Goal: Transaction & Acquisition: Purchase product/service

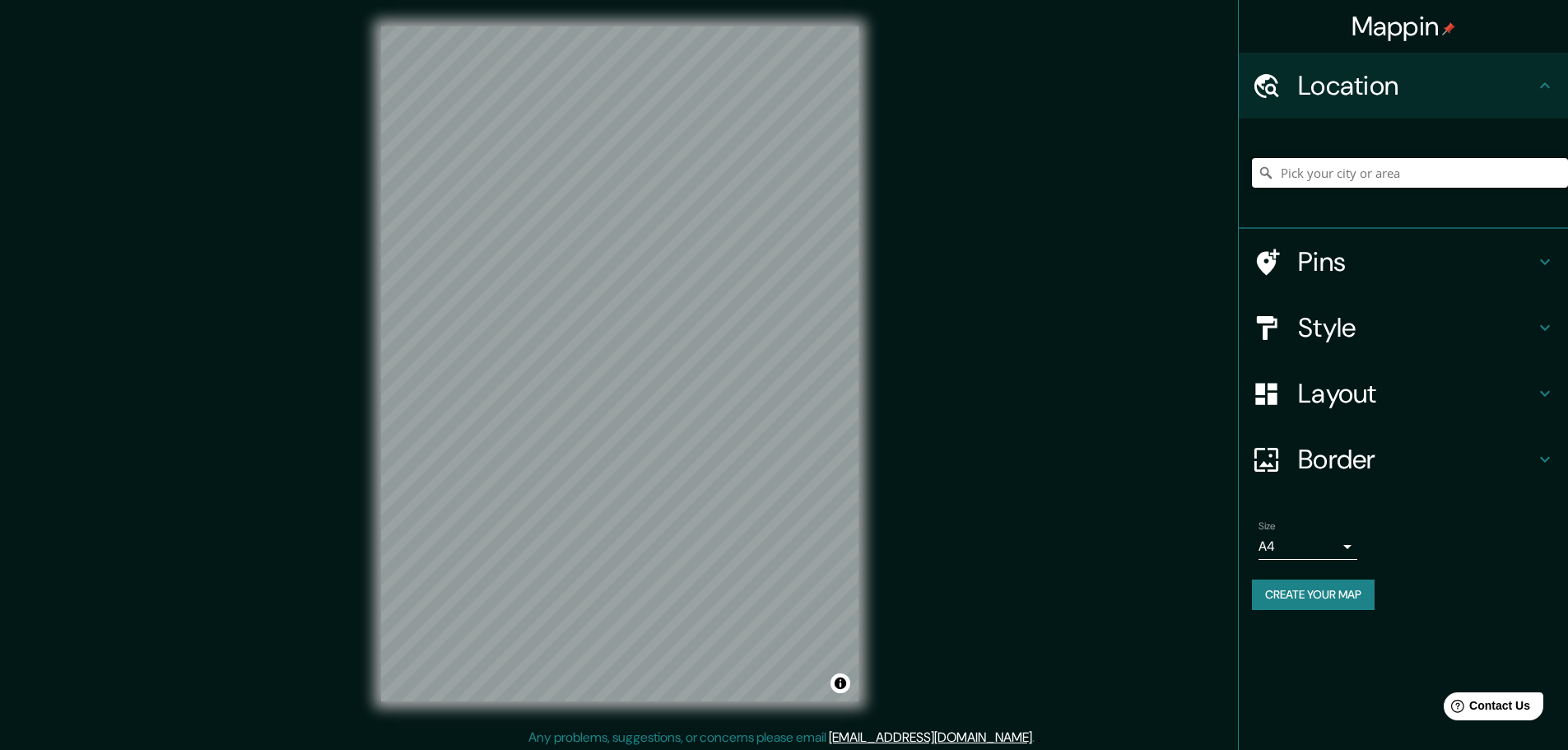
click at [1348, 171] on input "Pick your city or area" at bounding box center [1409, 172] width 316 height 30
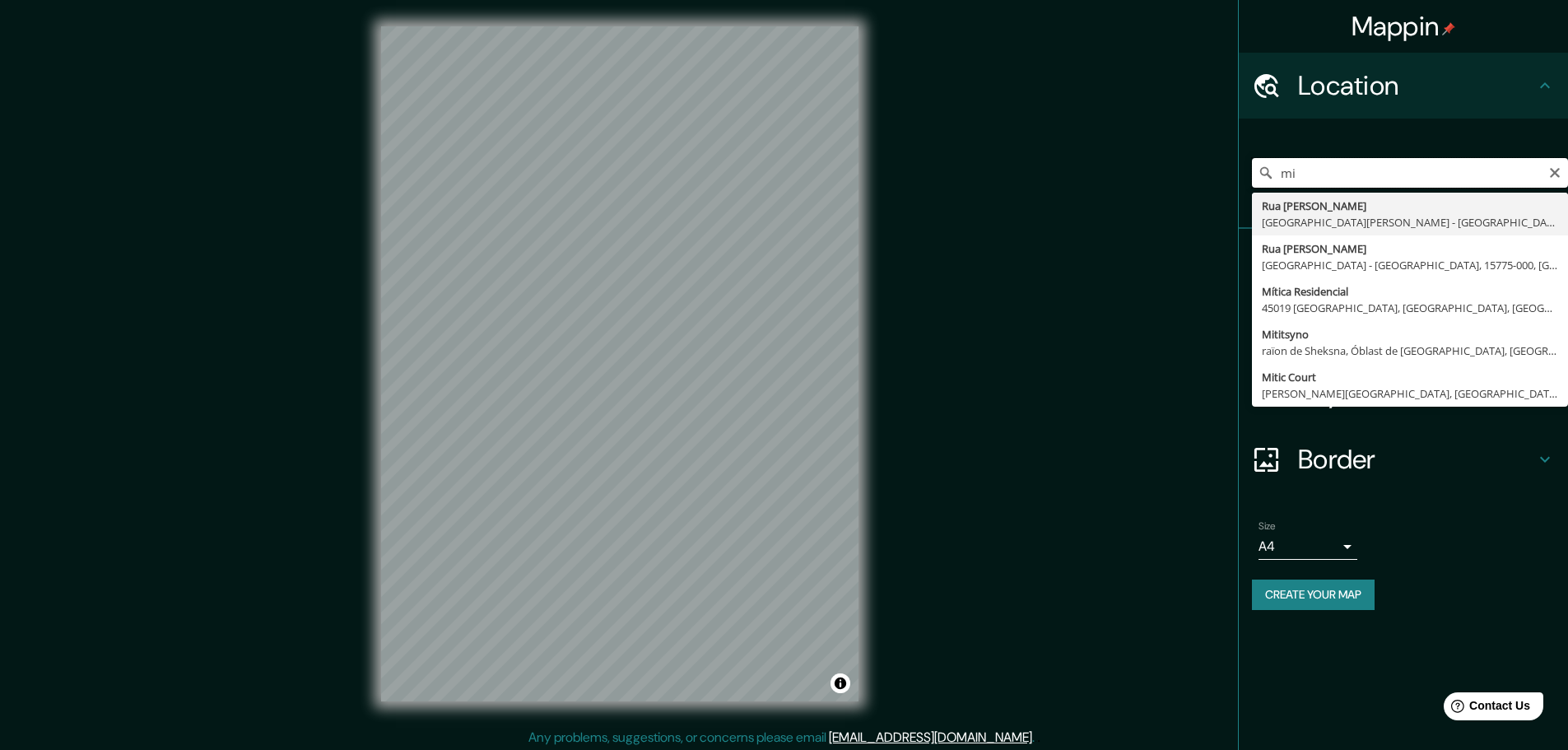
type input "m"
type input "[GEOGRAPHIC_DATA], [GEOGRAPHIC_DATA], [GEOGRAPHIC_DATA]"
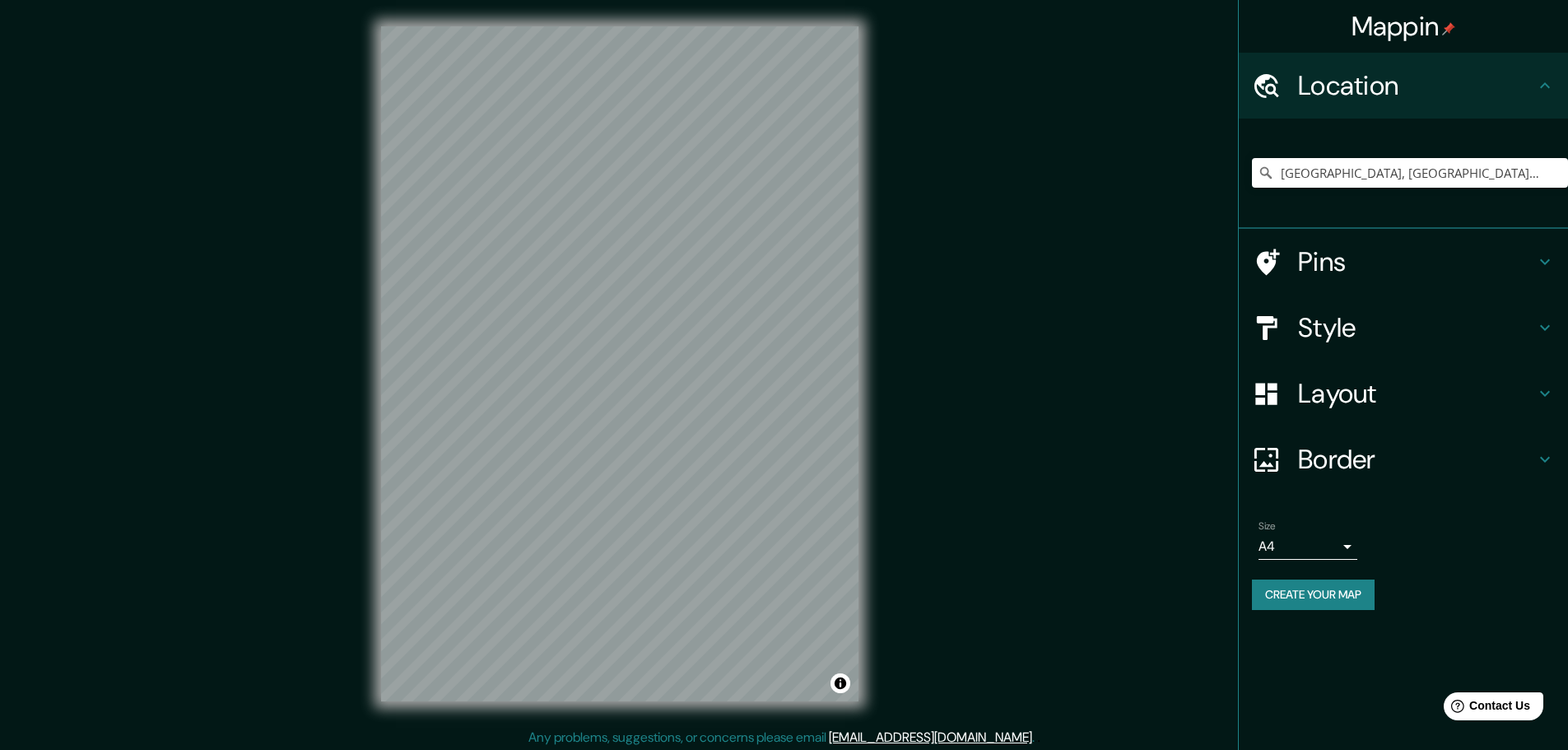
click at [1400, 377] on h4 "Layout" at bounding box center [1416, 392] width 237 height 33
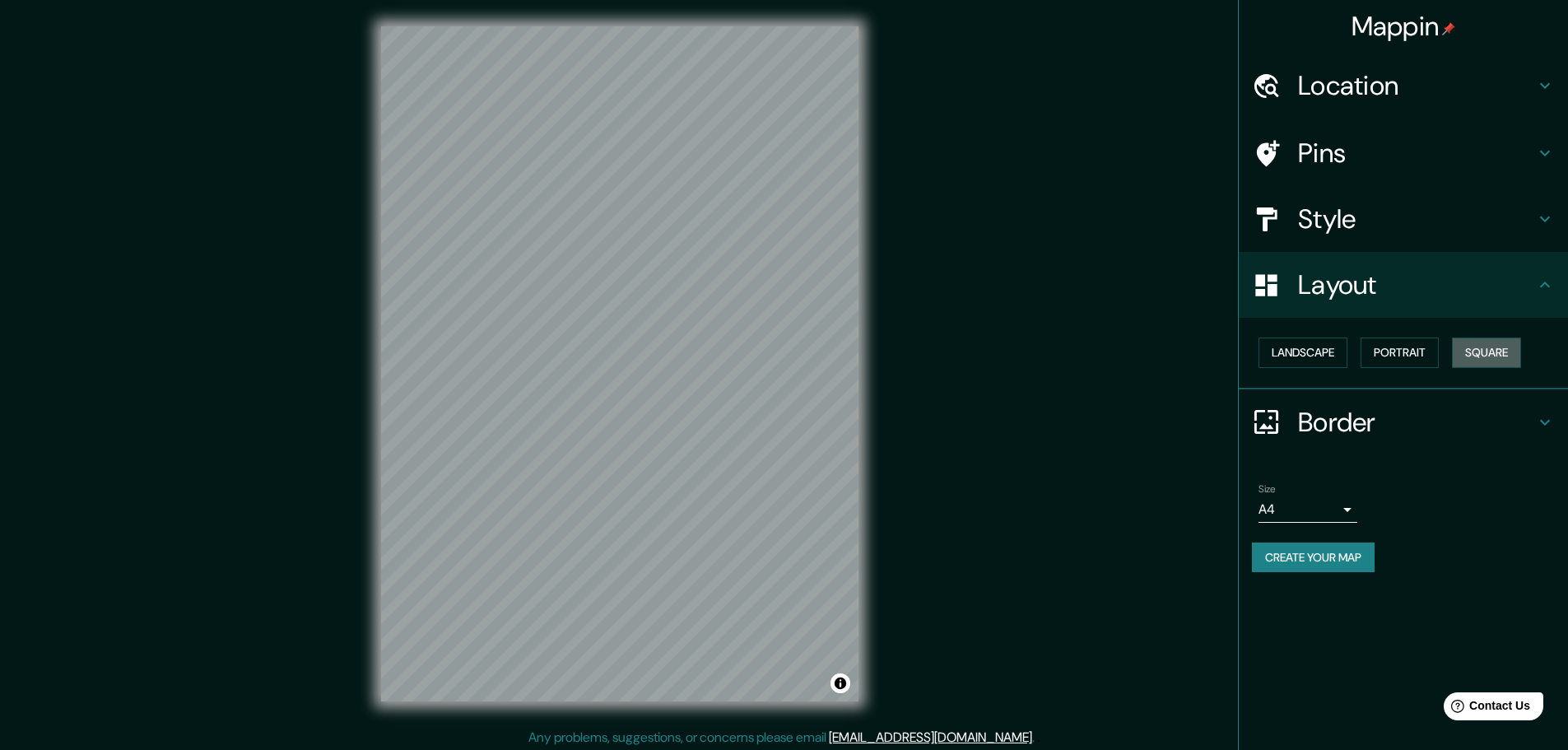
drag, startPoint x: 1470, startPoint y: 362, endPoint x: 1358, endPoint y: 352, distance: 112.4
click at [1470, 361] on button "Square" at bounding box center [1487, 353] width 69 height 31
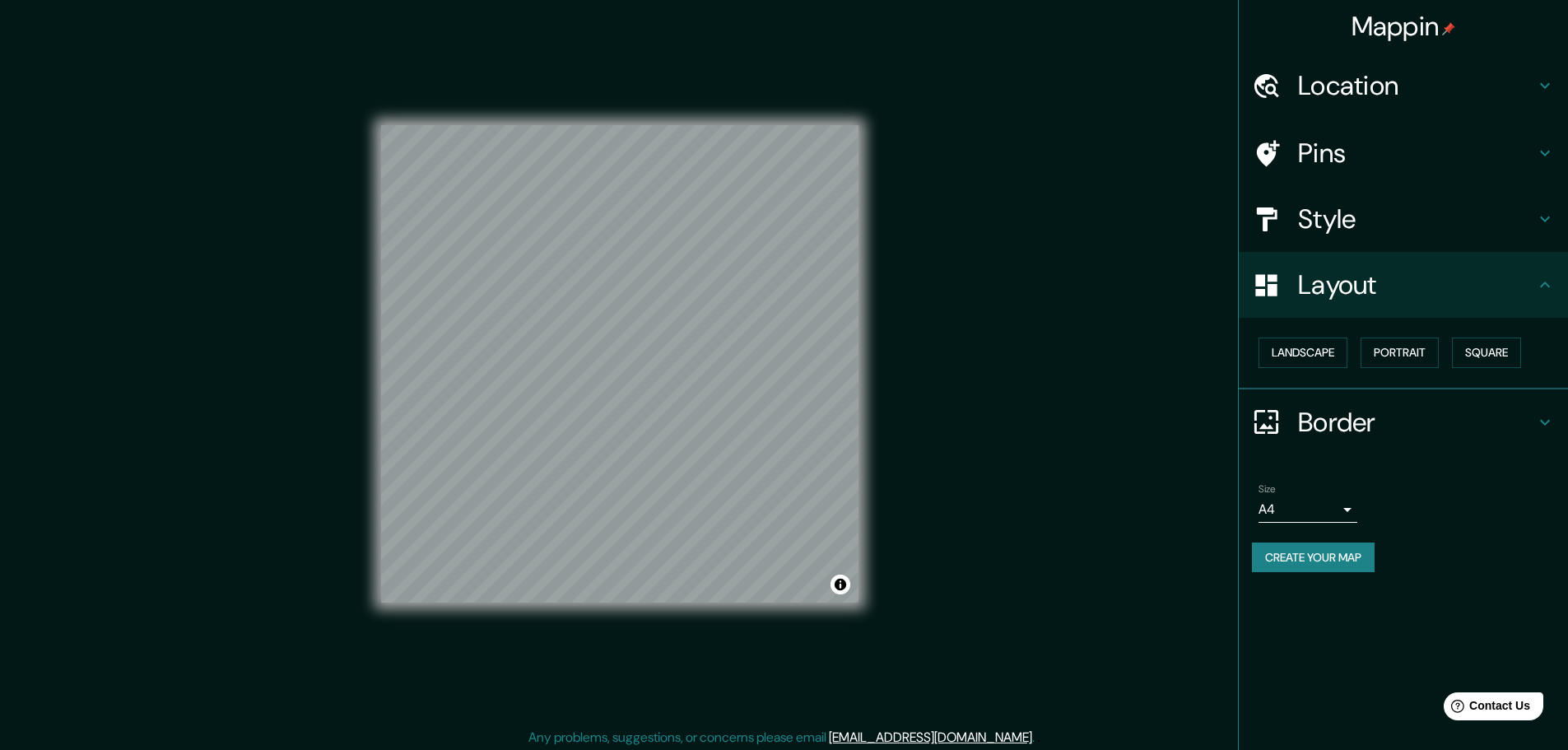
click at [1369, 559] on button "Create your map" at bounding box center [1313, 557] width 123 height 31
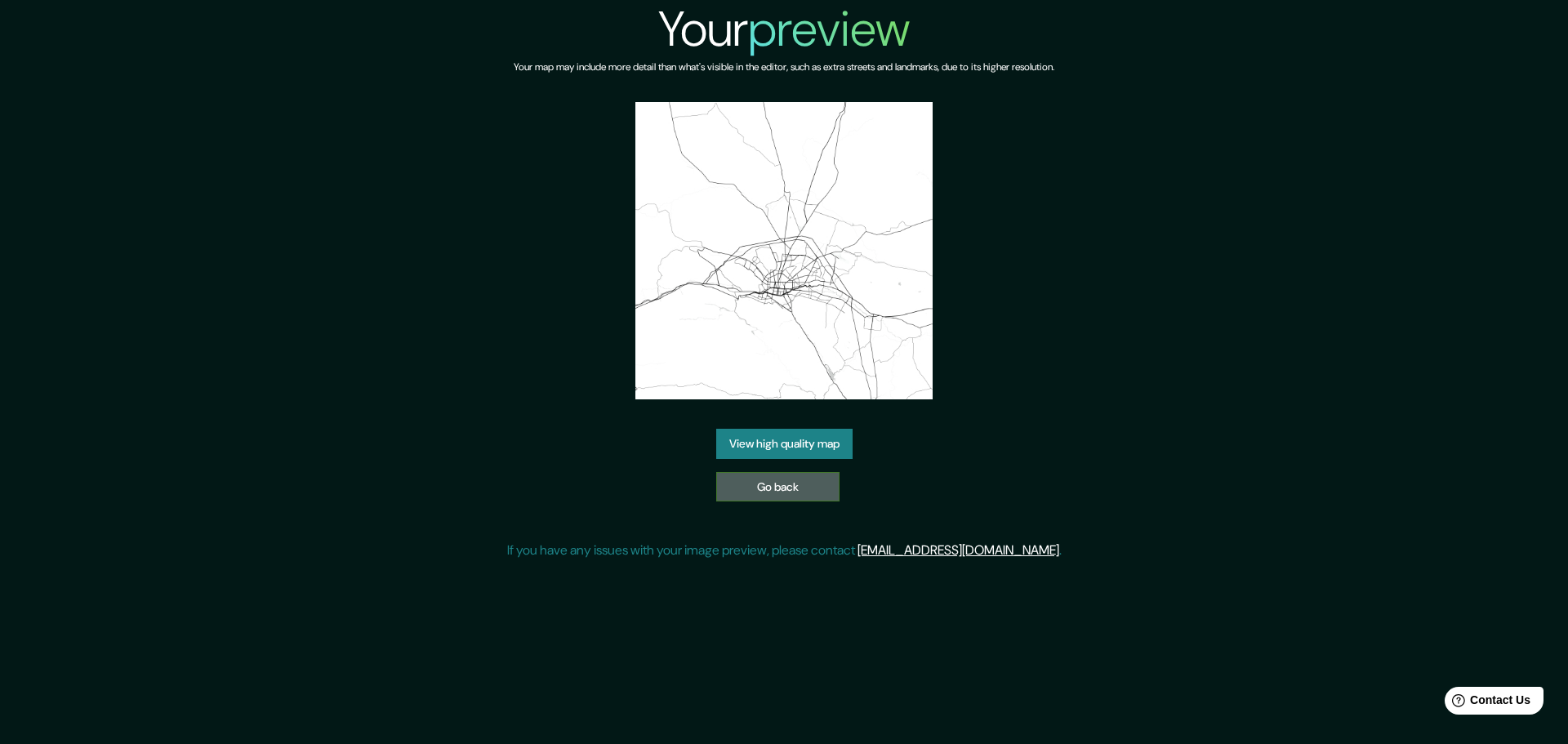
click at [729, 492] on link "Go back" at bounding box center [777, 486] width 123 height 30
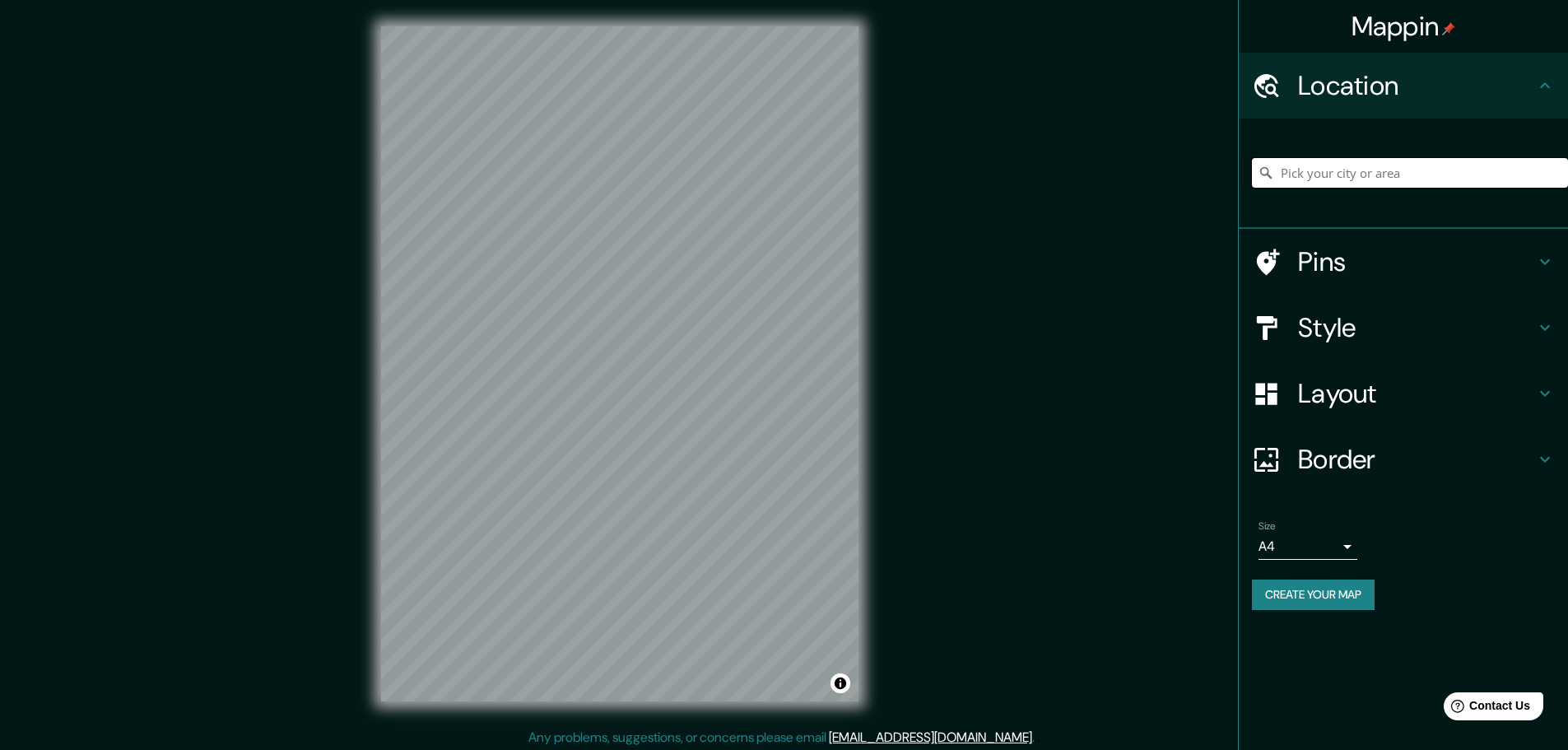
click at [1406, 175] on input "Pick your city or area" at bounding box center [1409, 172] width 316 height 30
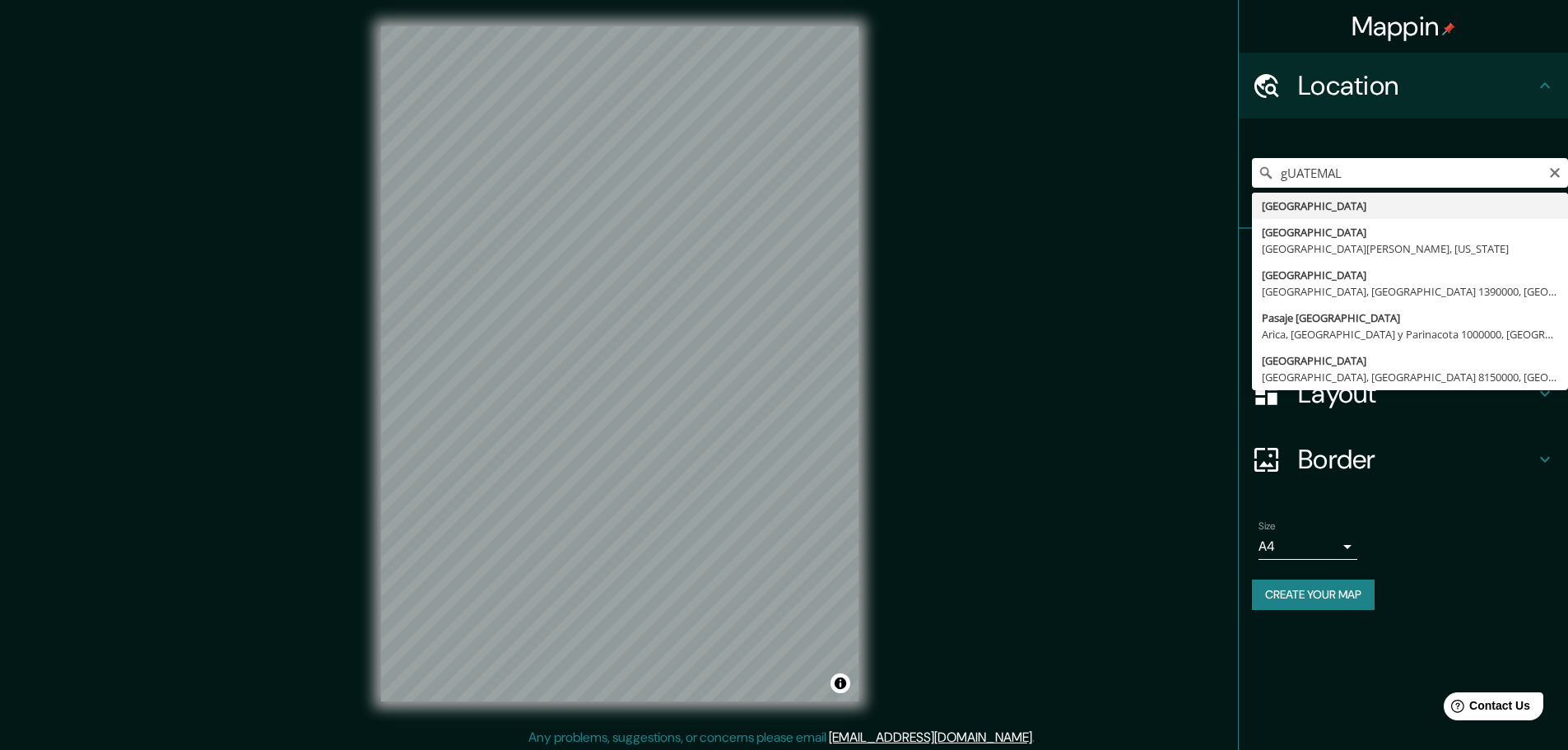
type input "Guatemala"
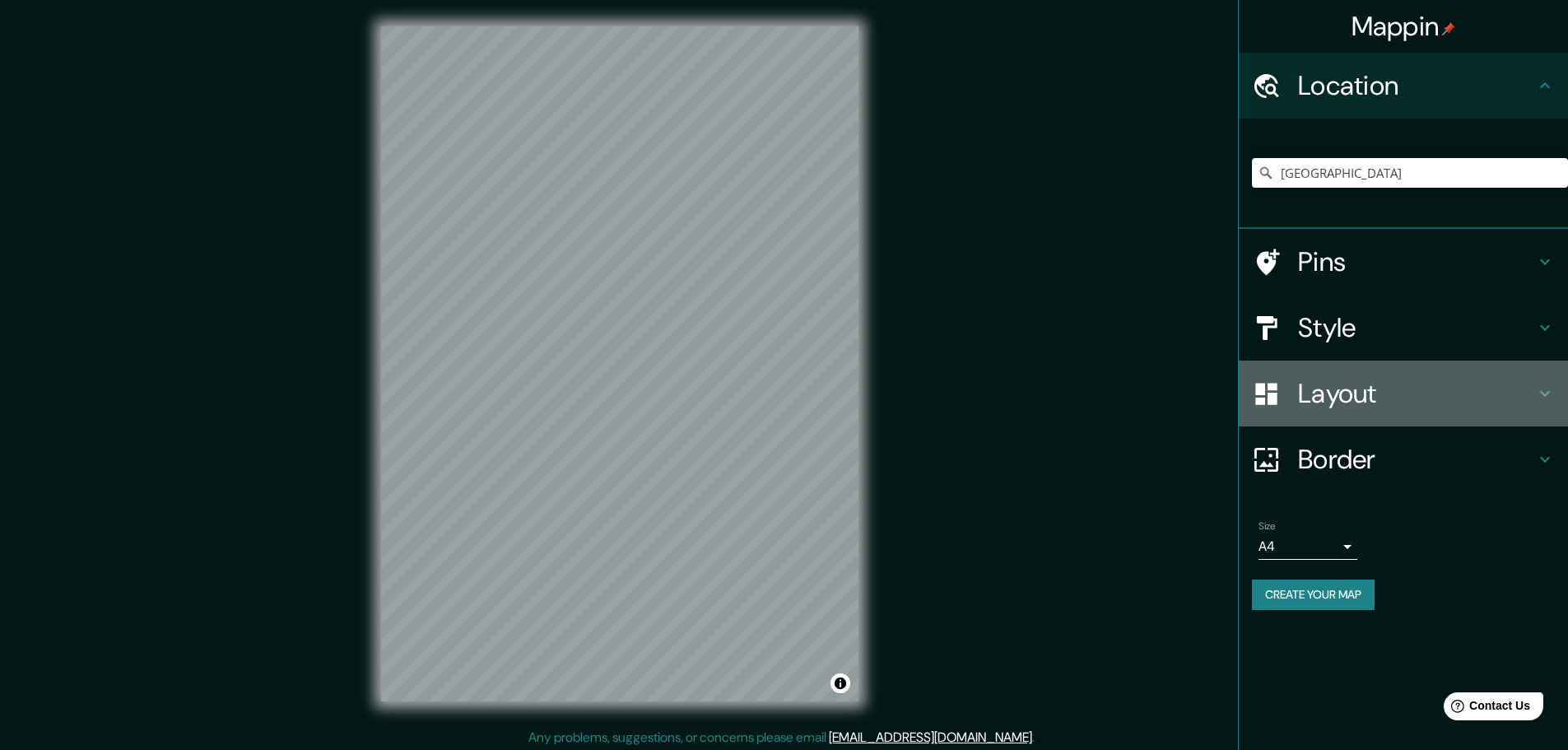
click at [1390, 381] on h4 "Layout" at bounding box center [1416, 392] width 237 height 33
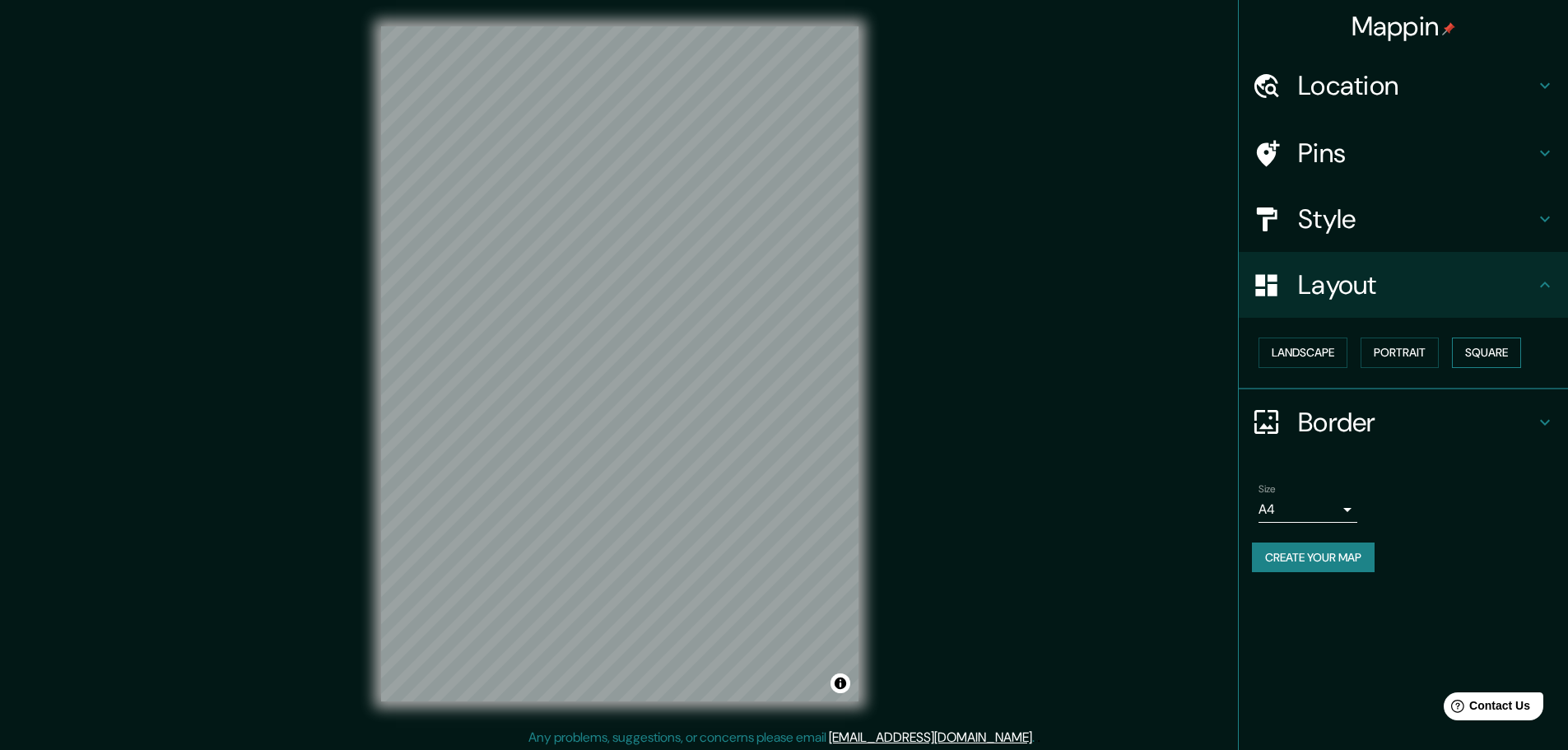
click at [1490, 362] on button "Square" at bounding box center [1487, 353] width 69 height 31
